Goal: Find specific page/section: Find specific page/section

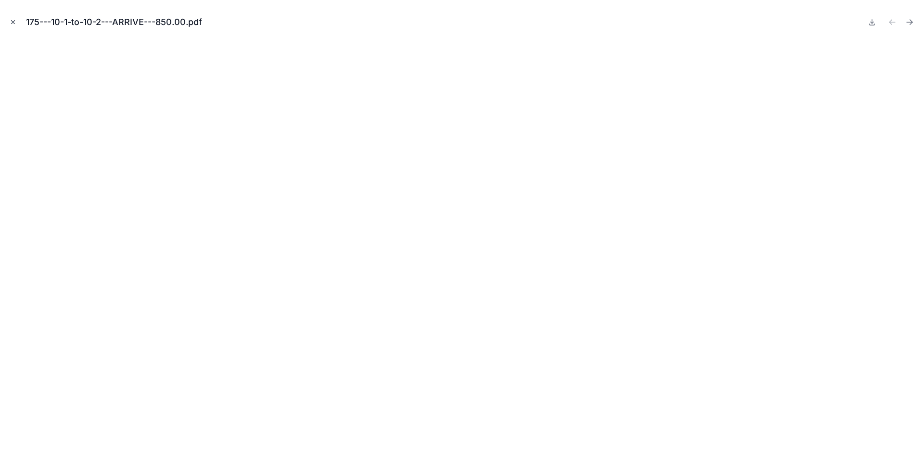
click at [15, 21] on icon "Close modal" at bounding box center [13, 22] width 7 height 7
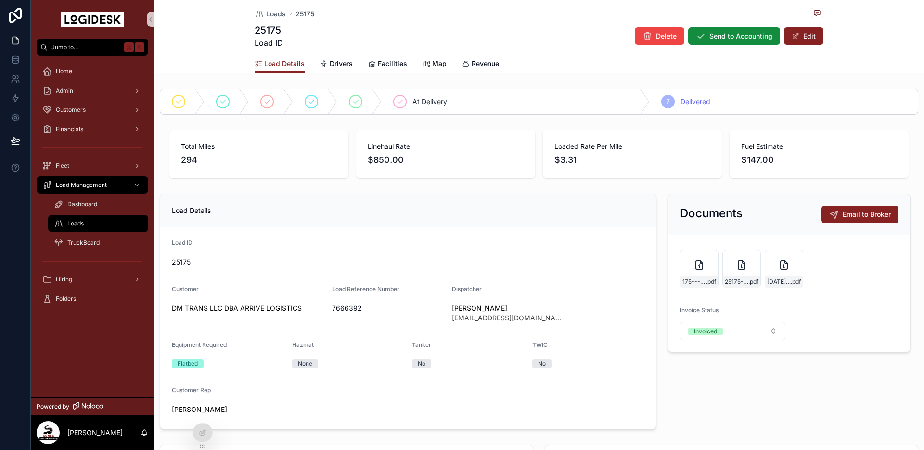
click at [87, 227] on div "Loads" at bounding box center [98, 223] width 89 height 15
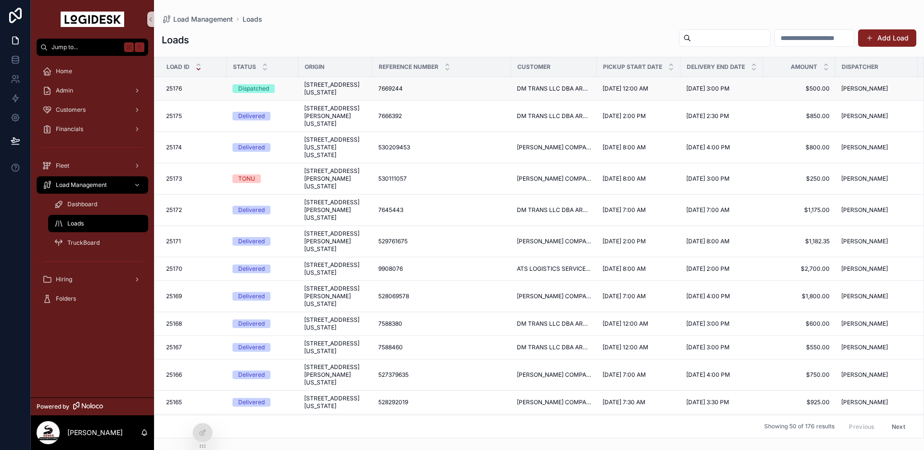
click at [349, 93] on span "[STREET_ADDRESS][US_STATE]" at bounding box center [335, 88] width 63 height 15
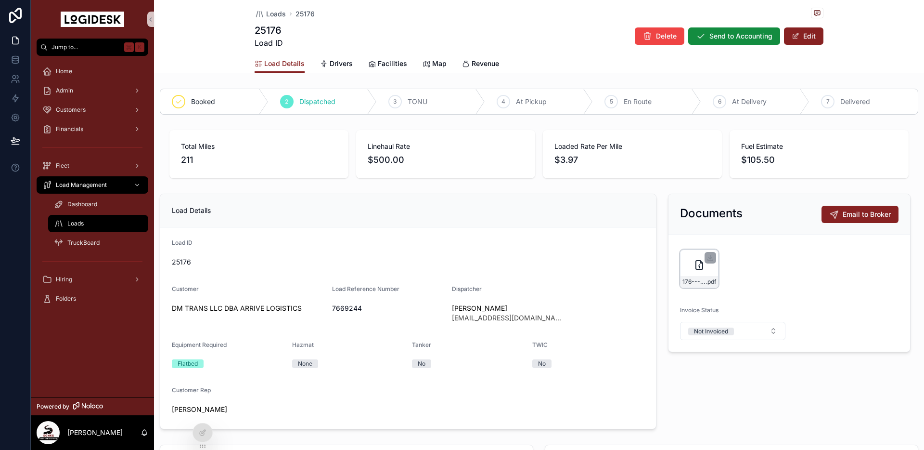
click at [689, 276] on div "176---10-2---ARRIVE---500.00 .pdf" at bounding box center [700, 282] width 38 height 12
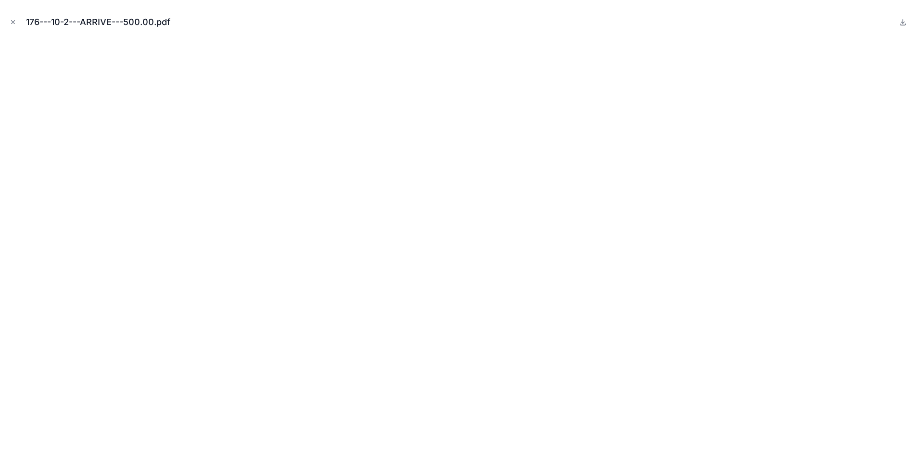
click at [217, 30] on div "176---10-2---ARRIVE---500.00.pdf" at bounding box center [462, 22] width 909 height 29
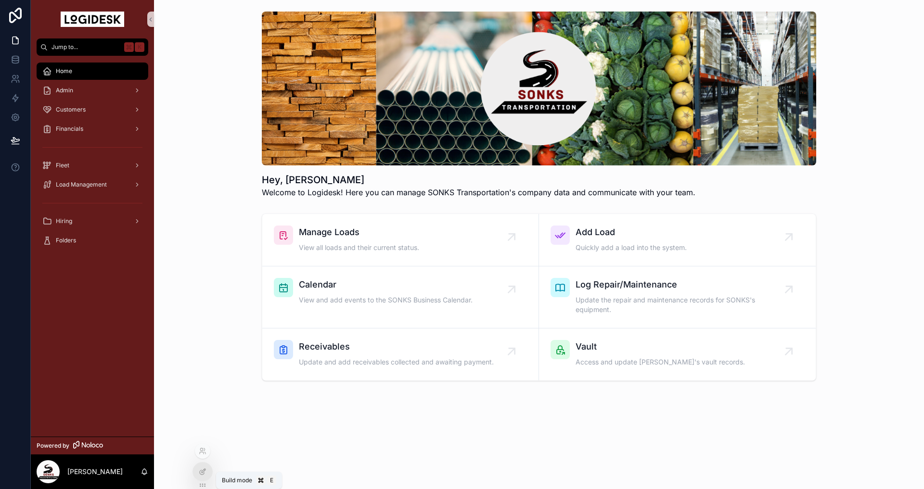
click at [200, 473] on icon at bounding box center [203, 472] width 8 height 8
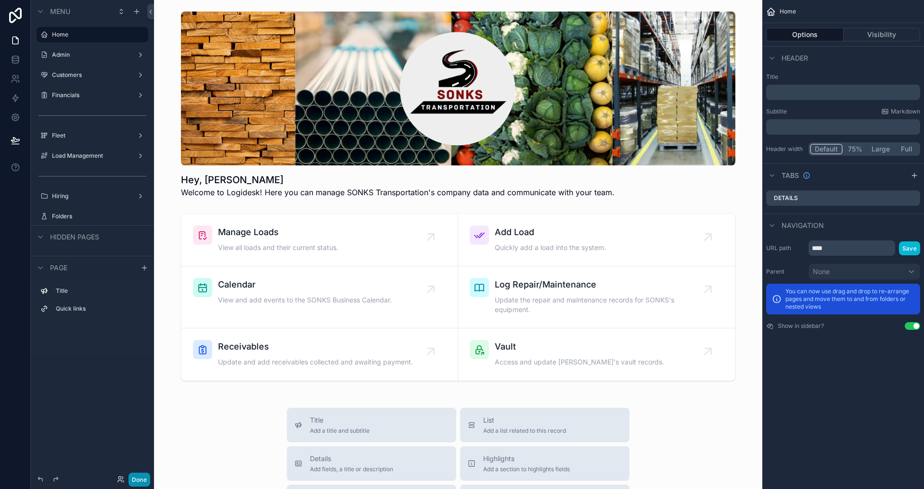
click at [135, 476] on button "Done" at bounding box center [140, 480] width 22 height 14
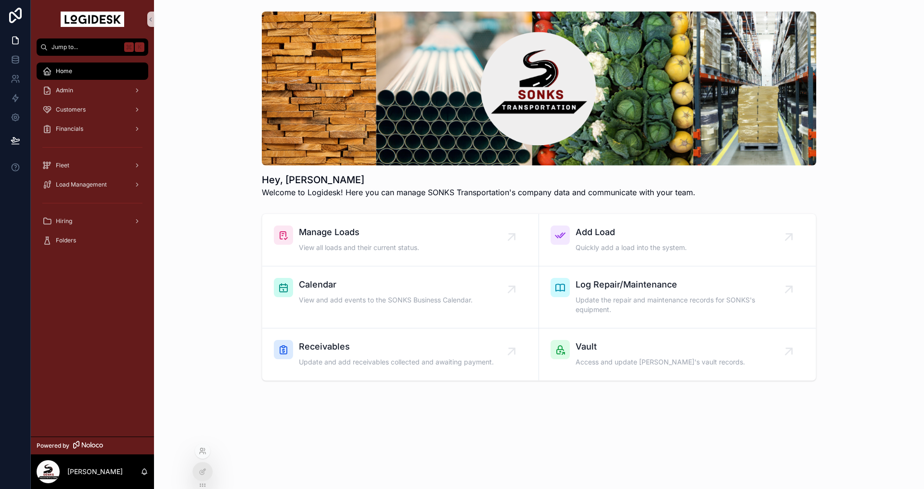
click at [204, 448] on icon at bounding box center [203, 452] width 8 height 8
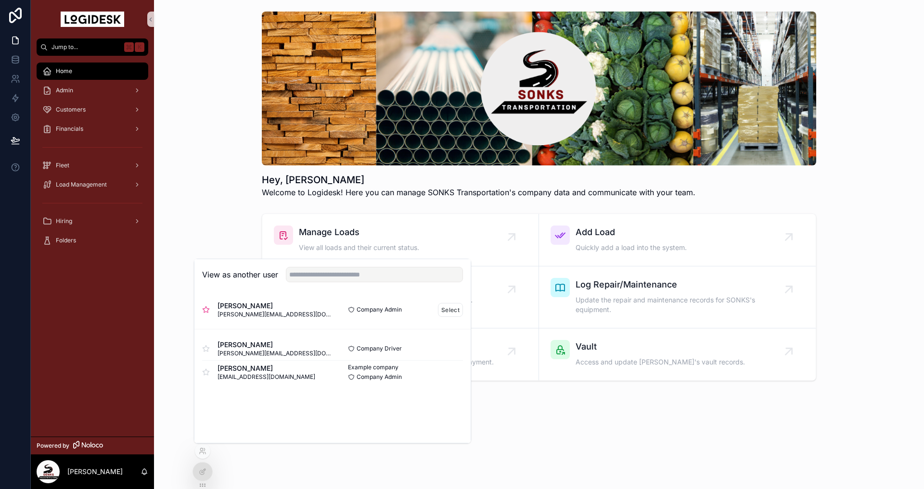
click at [252, 309] on span "Regina Colbert" at bounding box center [275, 306] width 115 height 10
click at [451, 310] on button "Select" at bounding box center [450, 310] width 25 height 14
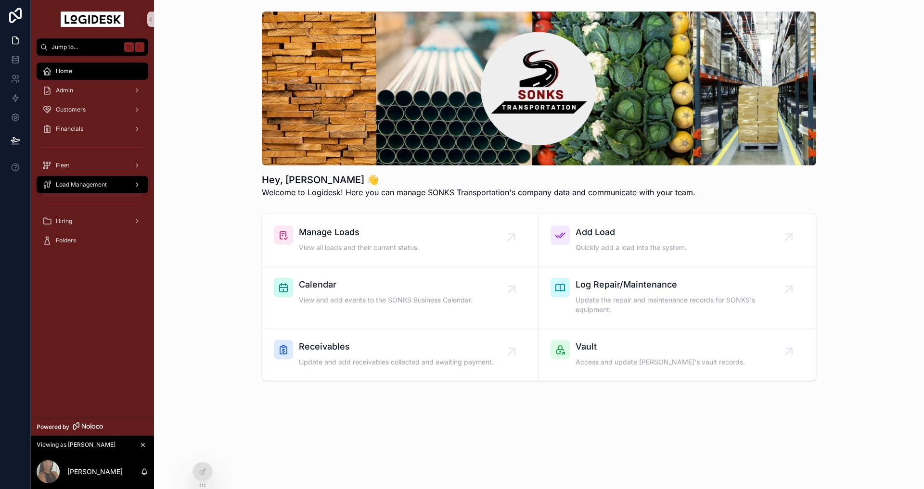
click at [136, 184] on icon "scrollable content" at bounding box center [137, 184] width 7 height 7
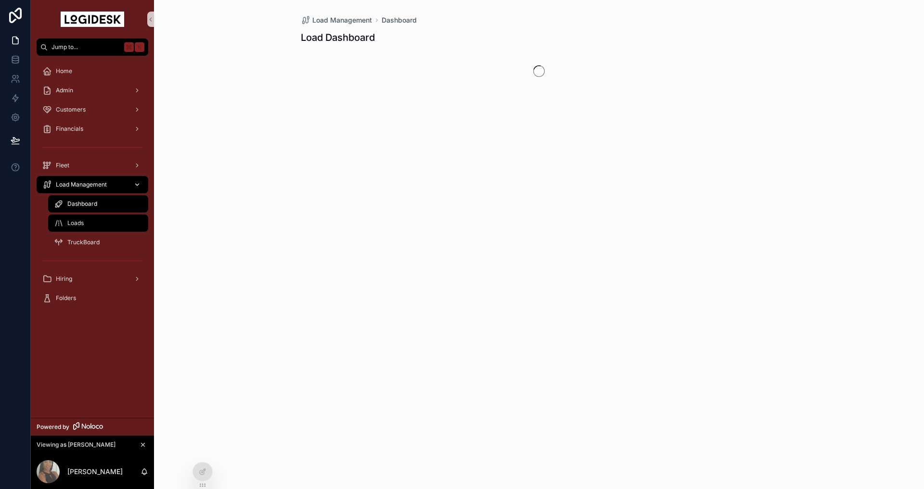
click at [90, 224] on div "Loads" at bounding box center [98, 223] width 89 height 15
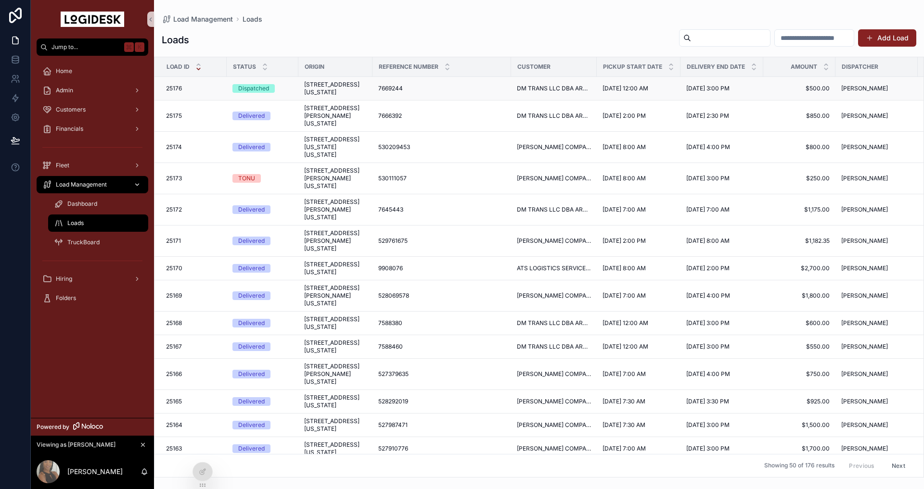
click at [334, 96] on span "[STREET_ADDRESS][US_STATE]" at bounding box center [335, 88] width 63 height 15
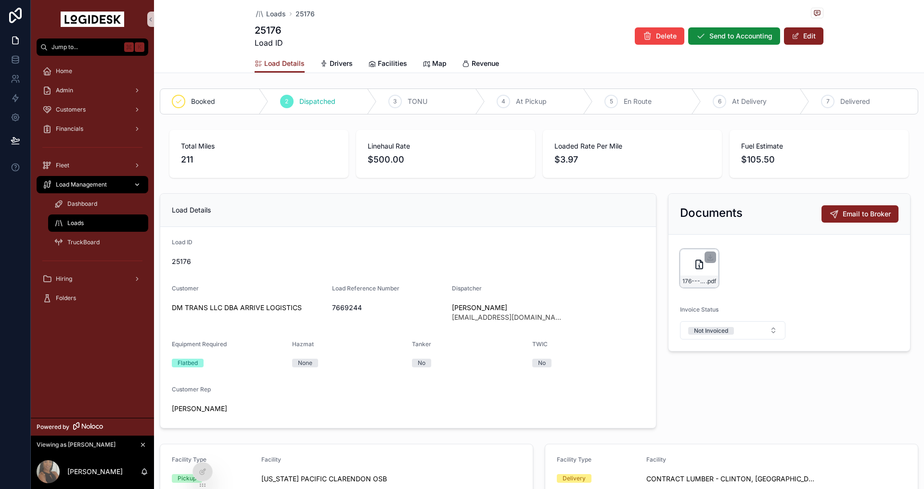
click at [690, 268] on div "176---10-2---ARRIVE---500.00 .pdf" at bounding box center [699, 268] width 39 height 39
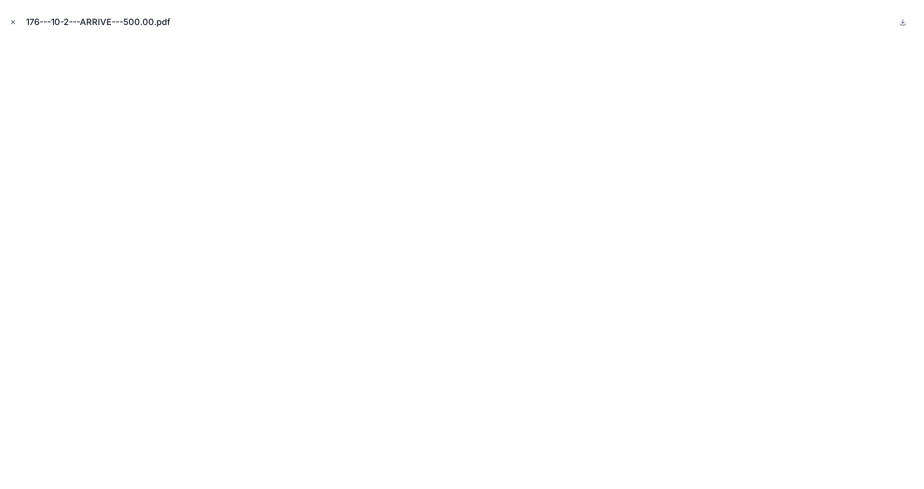
click at [11, 21] on icon "Close modal" at bounding box center [13, 22] width 7 height 7
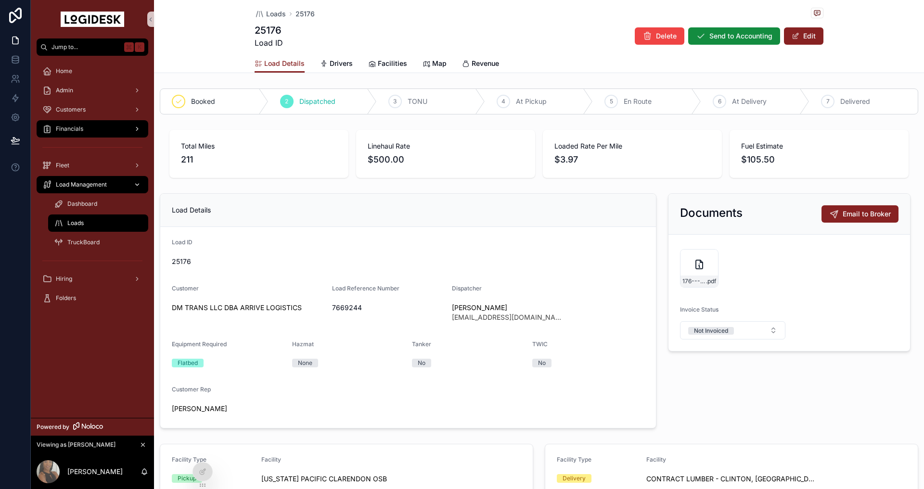
click at [77, 131] on span "Financials" at bounding box center [69, 129] width 27 height 8
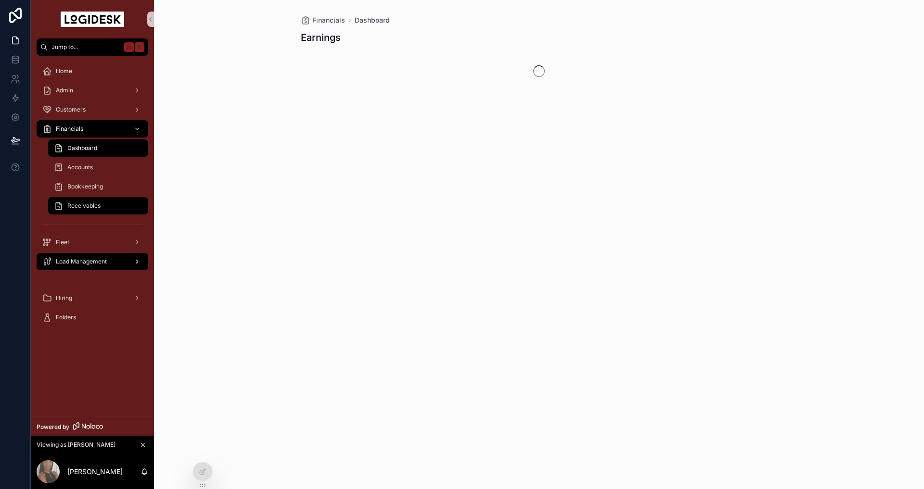
click at [90, 206] on span "Receivables" at bounding box center [83, 206] width 33 height 8
